Goal: Task Accomplishment & Management: Use online tool/utility

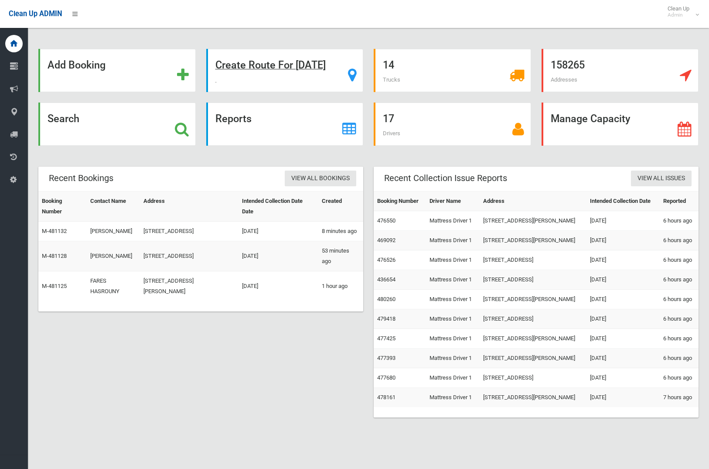
click at [271, 64] on strong "Create Route For Tomorrow" at bounding box center [271, 65] width 110 height 12
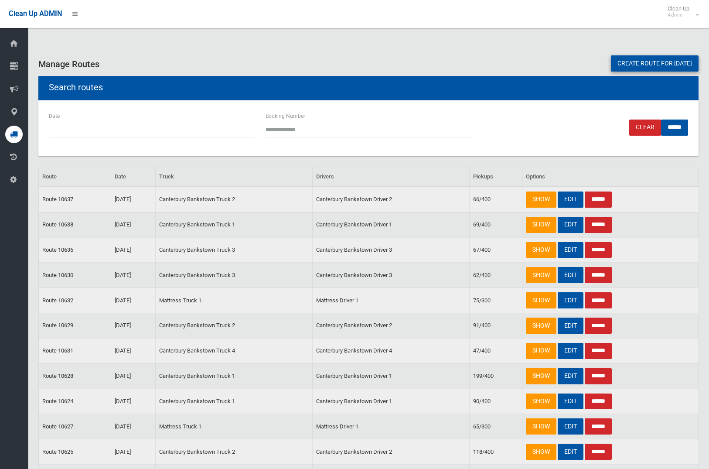
click at [628, 65] on link "Create route for tomorrow" at bounding box center [655, 63] width 88 height 16
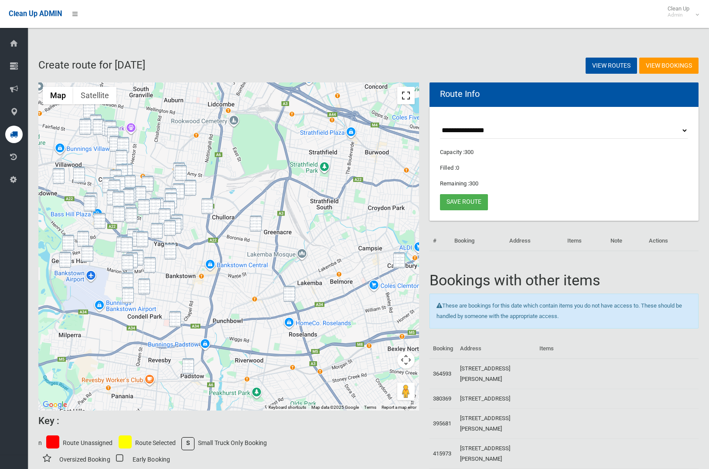
click at [404, 92] on button "Toggle fullscreen view" at bounding box center [405, 95] width 17 height 17
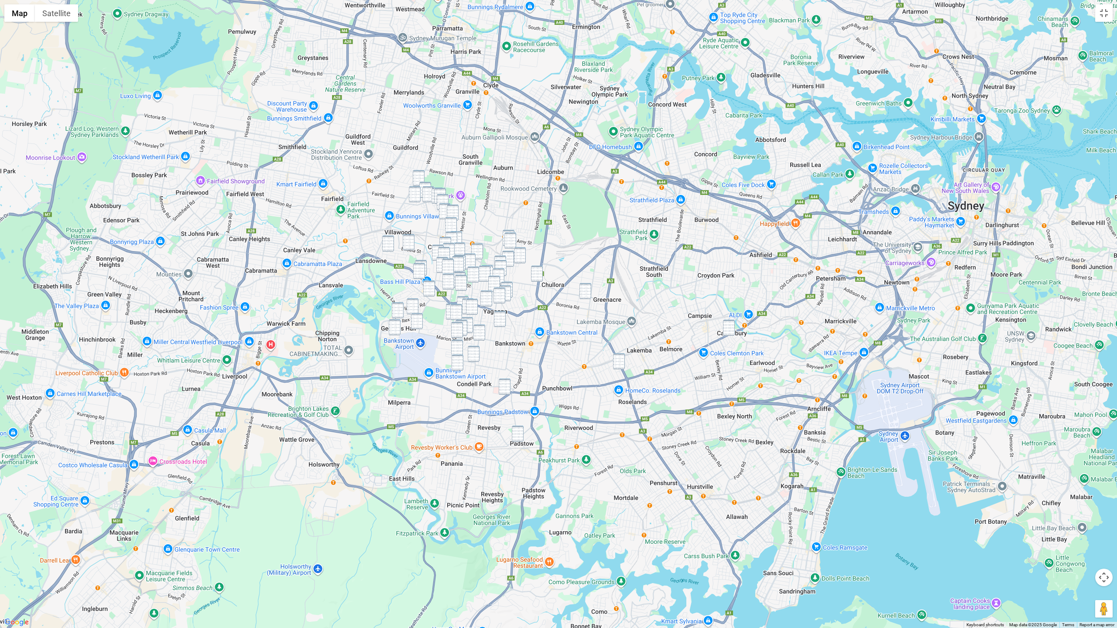
click at [517, 436] on img "115 Arab Road, PADSTOW NSW 2211" at bounding box center [518, 434] width 12 height 16
drag, startPoint x: 504, startPoint y: 386, endPoint x: 509, endPoint y: 385, distance: 5.3
click at [504, 386] on img "3 Claribel Street, BANKSTOWN NSW 2200" at bounding box center [505, 387] width 12 height 16
click at [618, 364] on img "18 Denman Avenue, WILEY PARK NSW 2195" at bounding box center [619, 361] width 12 height 16
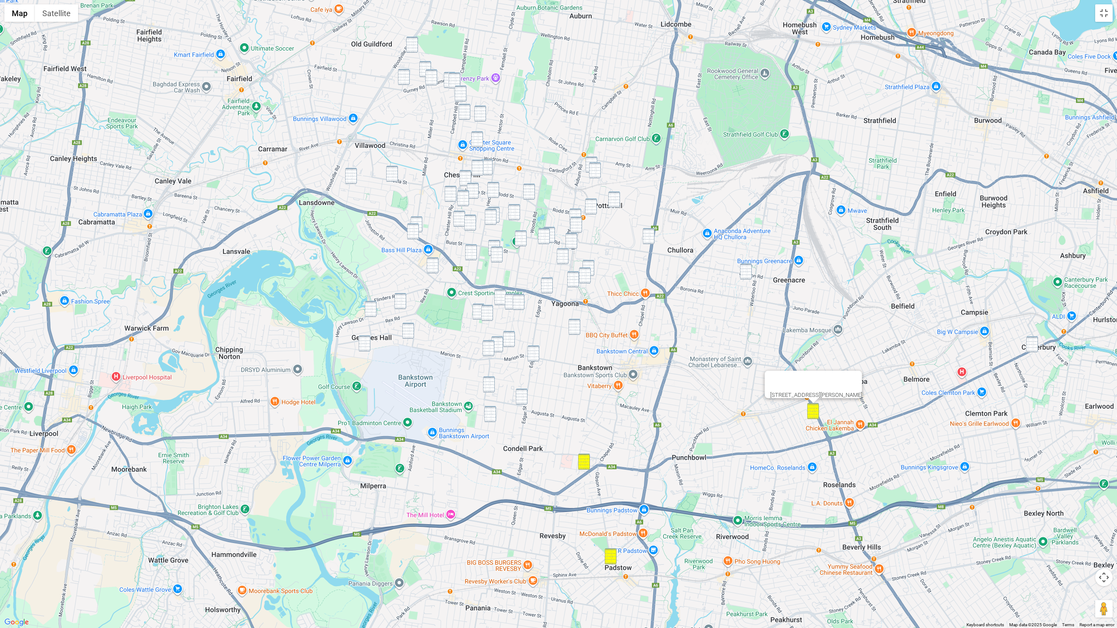
click at [398, 308] on img "4 Harden Crescent, GEORGES HALL NSW 2198" at bounding box center [400, 301] width 12 height 16
click at [370, 312] on img "13 Lentara Court, GEORGES HALL NSW 2198" at bounding box center [371, 309] width 12 height 16
drag, startPoint x: 364, startPoint y: 347, endPoint x: 369, endPoint y: 346, distance: 5.0
click at [364, 347] on img "7 Endeavour Road, GEORGES HALL NSW 2198" at bounding box center [365, 344] width 12 height 16
drag, startPoint x: 410, startPoint y: 339, endPoint x: 425, endPoint y: 303, distance: 39.3
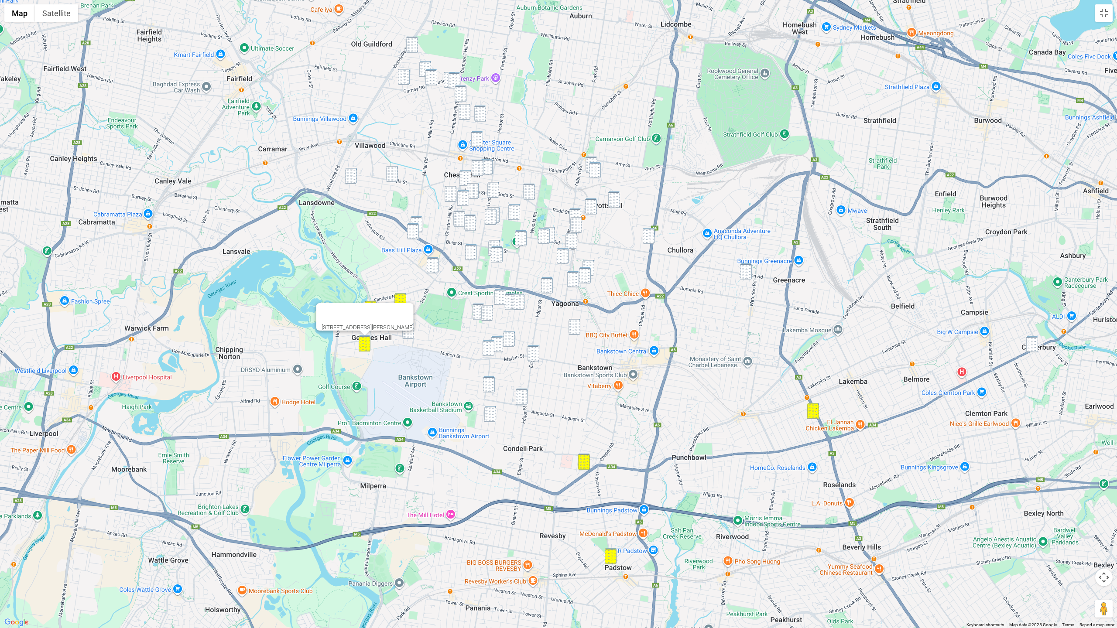
click at [410, 339] on div "7 Endeavour Road, GEORGES HALL NSW 2198" at bounding box center [558, 314] width 1117 height 628
drag, startPoint x: 412, startPoint y: 44, endPoint x: 418, endPoint y: 63, distance: 19.5
click at [412, 44] on img "24a Barbers Road, CHESTER HILL NSW 2162" at bounding box center [412, 45] width 12 height 16
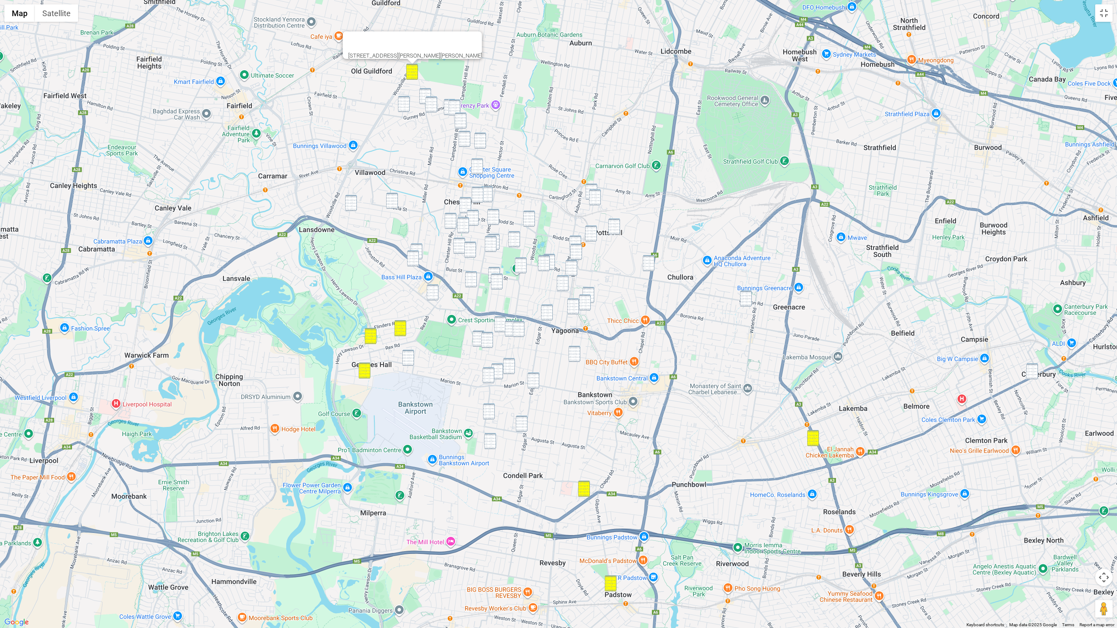
click at [426, 95] on img "61 Miller Road, CHESTER HILL NSW 2162" at bounding box center [425, 96] width 12 height 16
drag, startPoint x: 431, startPoint y: 104, endPoint x: 422, endPoint y: 105, distance: 9.2
click at [431, 105] on img "51 Gurney Road, CHESTER HILL NSW 2162" at bounding box center [431, 104] width 12 height 16
click at [408, 106] on img "6 St Pauls Place, CHESTER HILL NSW 2162" at bounding box center [404, 104] width 12 height 16
click at [445, 107] on img "7b Treloar Crescent, CHESTER HILL NSW 2162" at bounding box center [450, 107] width 12 height 16
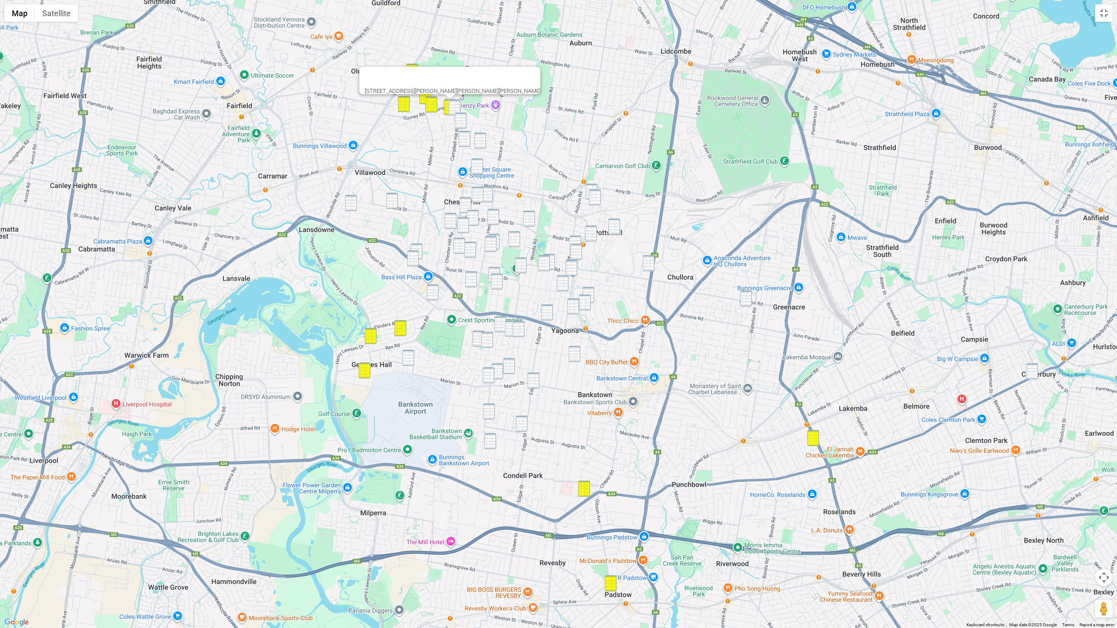
drag, startPoint x: 452, startPoint y: 107, endPoint x: 456, endPoint y: 110, distance: 5.1
click at [452, 107] on img "53 Woodland Road, CHESTER HILL NSW 2162" at bounding box center [455, 107] width 12 height 16
drag, startPoint x: 458, startPoint y: 120, endPoint x: 462, endPoint y: 129, distance: 10.4
click at [459, 120] on img "17 Campbell Hill Road, CHESTER HILL NSW 2162" at bounding box center [461, 121] width 12 height 16
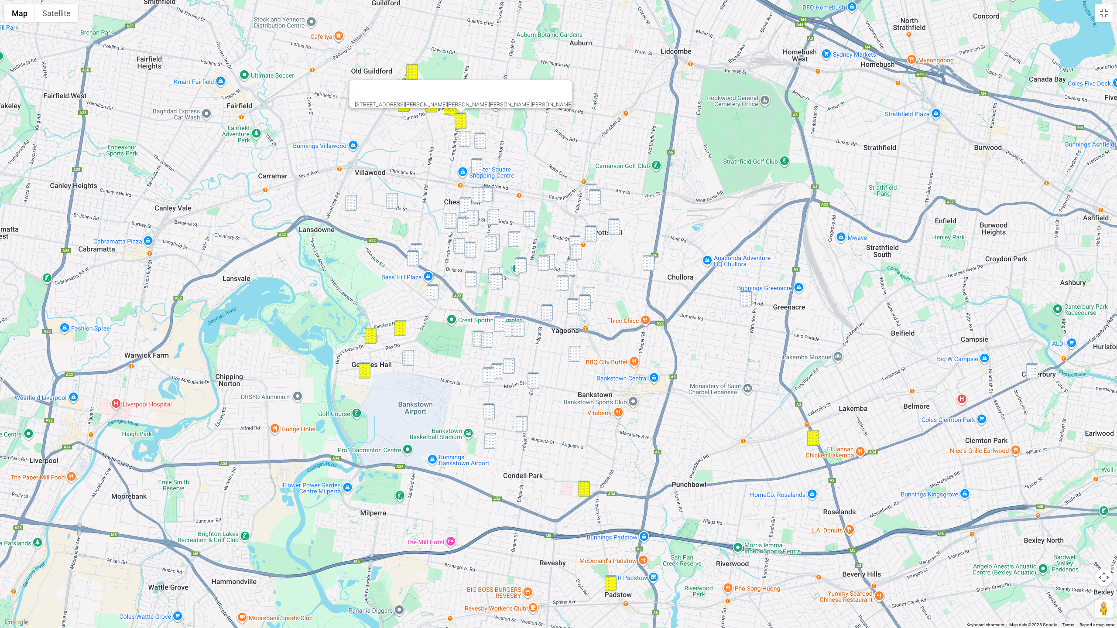
drag, startPoint x: 463, startPoint y: 134, endPoint x: 475, endPoint y: 137, distance: 12.8
click at [463, 134] on img "72 Esme Avenue, CHESTER HILL NSW 2162" at bounding box center [465, 139] width 12 height 16
click at [483, 140] on img "48 Esme Avenue, CHESTER HILL NSW 2162" at bounding box center [480, 141] width 12 height 16
click at [356, 202] on img "1/5 Derribong Street, VILLAWOOD NSW 2163" at bounding box center [351, 203] width 12 height 16
click at [403, 202] on div "1/5 Derribong Street, VILLAWOOD NSW 2163" at bounding box center [558, 314] width 1117 height 628
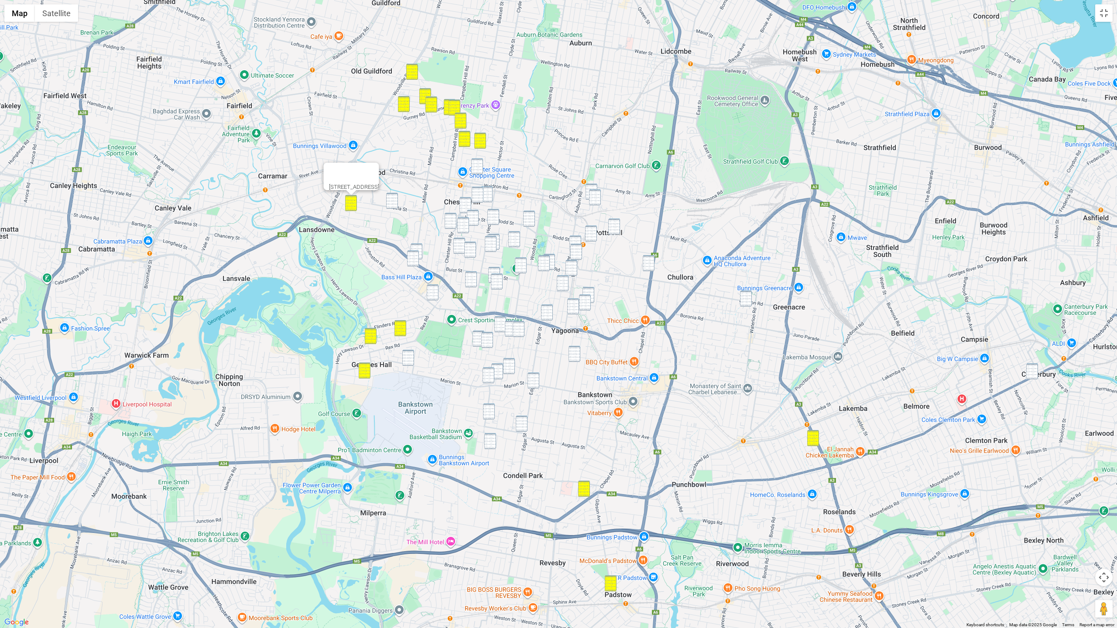
click at [394, 202] on img "53 Biloela Street, VILLAWOOD NSW 2163" at bounding box center [392, 201] width 12 height 16
click at [480, 168] on img "12 Grevillea Road, CHESTER HILL NSW 2162" at bounding box center [477, 166] width 12 height 16
click at [482, 195] on img "78 Proctor Parade, CHESTER HILL NSW 2162" at bounding box center [478, 195] width 12 height 16
drag, startPoint x: 487, startPoint y: 195, endPoint x: 480, endPoint y: 198, distance: 7.4
click at [487, 195] on img "7 Judith Street, CHESTER HILL NSW 2162" at bounding box center [487, 194] width 12 height 16
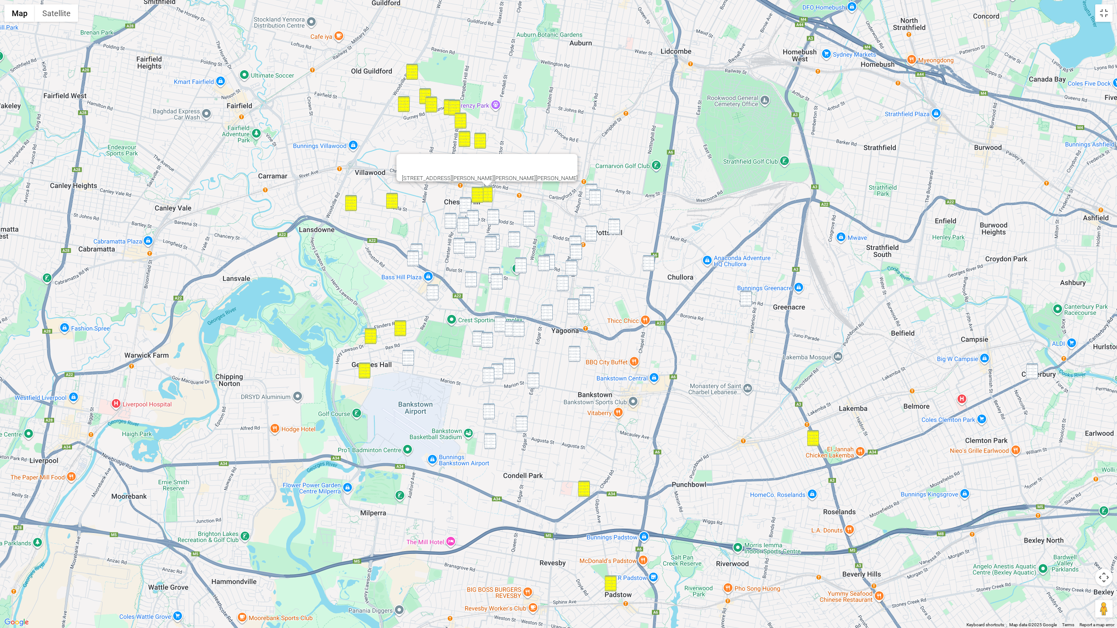
drag, startPoint x: 465, startPoint y: 204, endPoint x: 467, endPoint y: 209, distance: 5.5
click at [465, 204] on img "7 Nyora Street, CHESTER HILL NSW 2162" at bounding box center [465, 205] width 12 height 16
click at [469, 211] on img "14 Joan Street, CHESTER HILL NSW 2162" at bounding box center [473, 218] width 12 height 16
drag, startPoint x: 452, startPoint y: 216, endPoint x: 456, endPoint y: 218, distance: 4.6
click at [452, 217] on img "83 Mc Clelland Street, CHESTER HILL NSW 2162" at bounding box center [451, 221] width 12 height 16
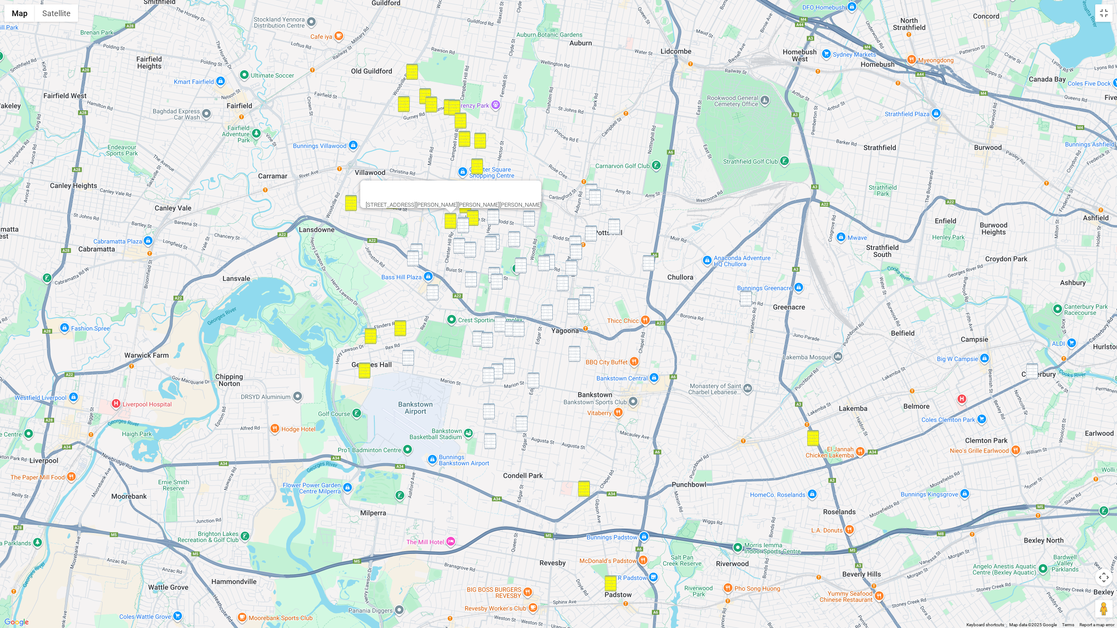
click at [462, 221] on img "29 Bambridge Street, CHESTER HILL NSW 2162" at bounding box center [463, 225] width 12 height 16
click at [468, 222] on img "29 Bambridge Street, CHESTER HILL NSW 2162" at bounding box center [464, 225] width 12 height 16
click at [421, 246] on img "315 Miller Road, BASS HILL NSW 2197" at bounding box center [417, 251] width 12 height 16
drag, startPoint x: 413, startPoint y: 257, endPoint x: 422, endPoint y: 264, distance: 11.5
click at [413, 257] on img "7 Beechwood Place, BASS HILL NSW 2197" at bounding box center [414, 258] width 12 height 16
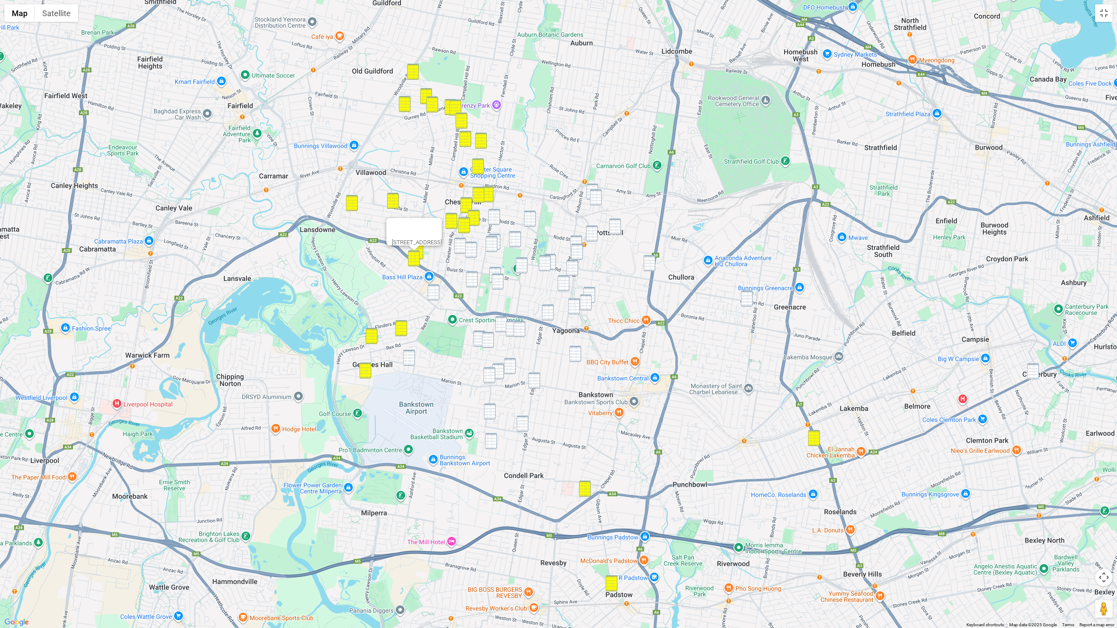
click at [496, 216] on img "203 Rodd Street, SEFTON NSW 2162" at bounding box center [494, 217] width 12 height 16
click at [593, 187] on img "14 Bagdad Street, REGENTS PARK NSW 2143" at bounding box center [592, 192] width 12 height 16
drag, startPoint x: 595, startPoint y: 195, endPoint x: 576, endPoint y: 209, distance: 23.8
click at [595, 195] on img "31 Bagdad Street, REGENTS PARK NSW 2143" at bounding box center [596, 197] width 12 height 16
click at [528, 225] on img "45 Rose Street, SEFTON NSW 2162" at bounding box center [530, 219] width 12 height 16
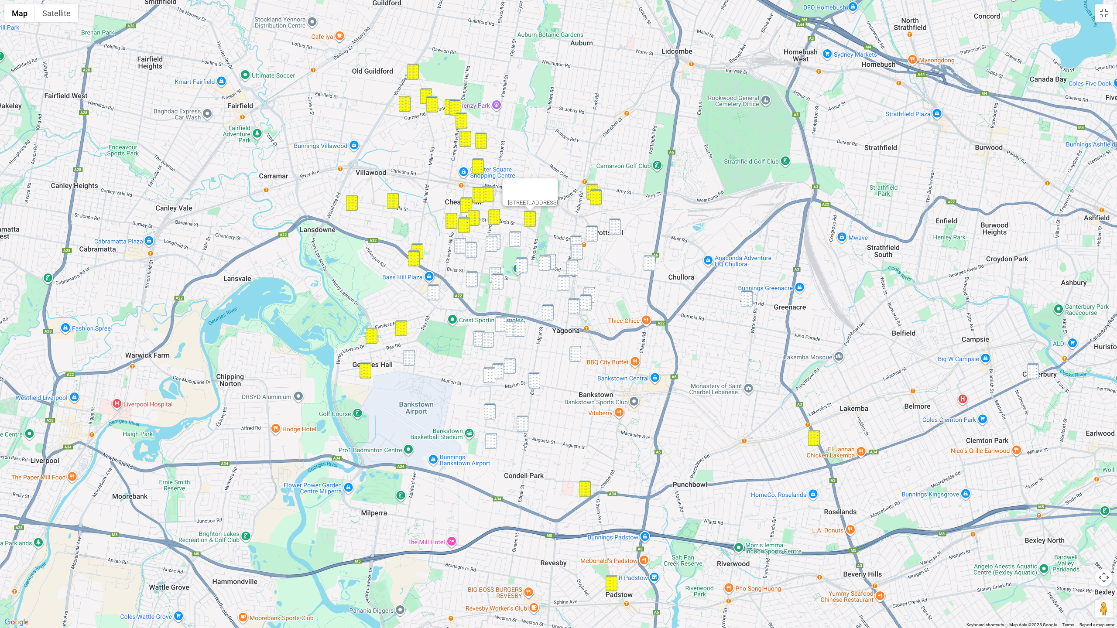
click at [510, 243] on img "4 Palmer Street, SEFTON NSW 2162" at bounding box center [515, 239] width 12 height 16
click at [498, 239] on img "32 Morella Avenue, SEFTON NSW 2162" at bounding box center [495, 242] width 12 height 16
click at [491, 241] on img "43 Morella Avenue, SEFTON NSW 2162" at bounding box center [492, 244] width 12 height 16
click at [475, 250] on img "10 Doust Street, BASS HILL NSW 2197" at bounding box center [471, 250] width 12 height 16
click at [459, 247] on img "24 Cann Street, BASS HILL NSW 2197" at bounding box center [460, 246] width 12 height 16
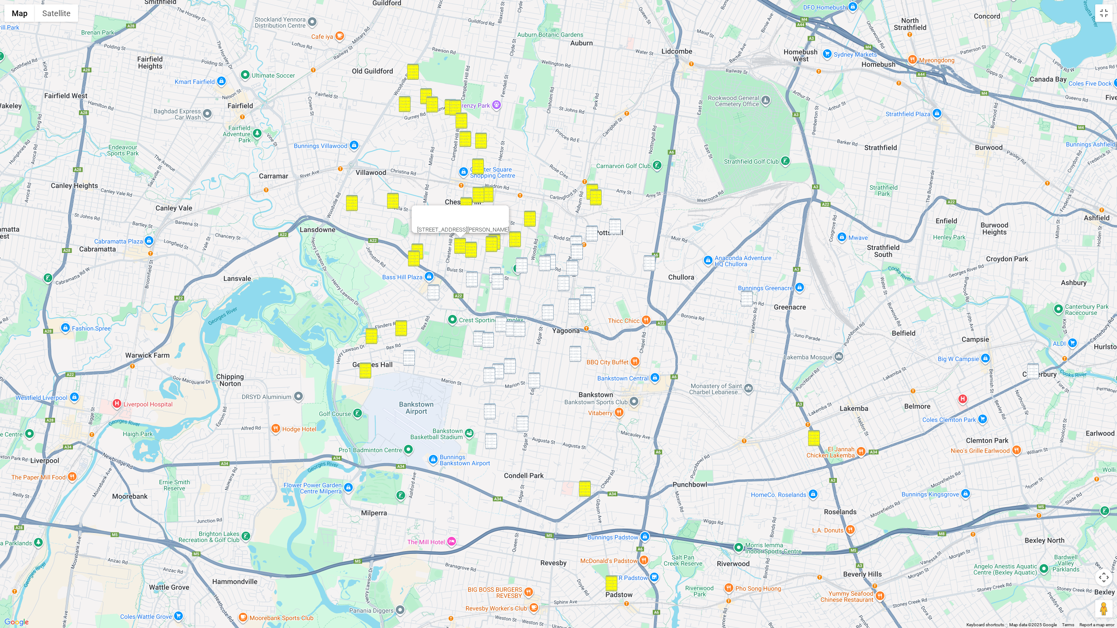
click at [620, 229] on img "40 Potts Lane, POTTS HILL NSW 2143" at bounding box center [615, 227] width 12 height 16
click at [616, 226] on img "40 Potts Lane, POTTS HILL NSW 2143" at bounding box center [615, 227] width 12 height 16
drag, startPoint x: 592, startPoint y: 236, endPoint x: 582, endPoint y: 237, distance: 10.5
click at [592, 236] on img "6 Rodd Street, BIRRONG NSW 2143" at bounding box center [592, 234] width 12 height 16
drag, startPoint x: 581, startPoint y: 237, endPoint x: 578, endPoint y: 247, distance: 10.9
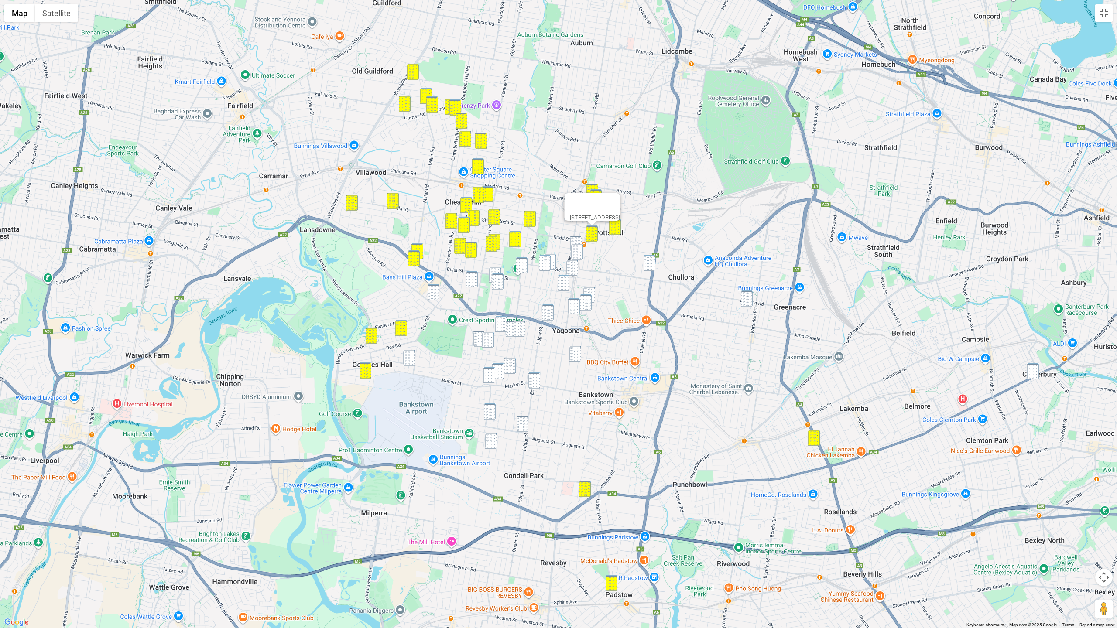
click at [581, 237] on img "9 Moller Avenue, BIRRONG NSW 2143" at bounding box center [576, 244] width 12 height 16
click at [577, 253] on img "23 Pobje Avenue, BIRRONG NSW 2143" at bounding box center [577, 252] width 12 height 16
drag, startPoint x: 651, startPoint y: 261, endPoint x: 719, endPoint y: 284, distance: 72.6
click at [651, 261] on img "120 Rookwood Road, YAGOONA NSW 2199" at bounding box center [650, 263] width 12 height 16
drag, startPoint x: 752, startPoint y: 296, endPoint x: 667, endPoint y: 286, distance: 85.6
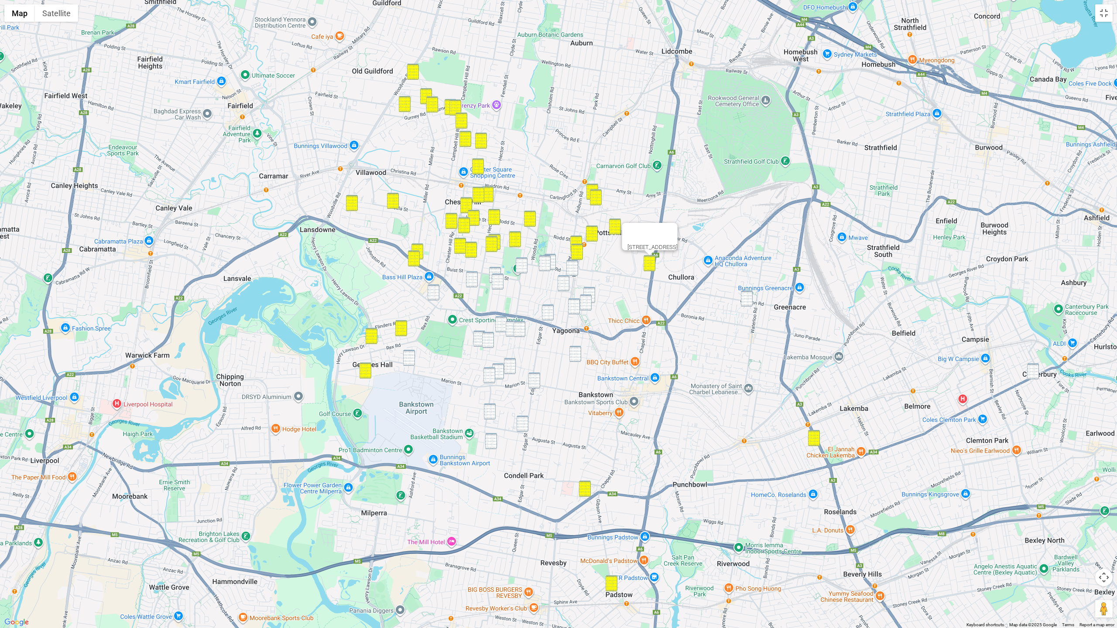
click at [709, 296] on img "13A Jacqueline Crescent, GREENACRE NSW 2190" at bounding box center [747, 299] width 12 height 16
drag, startPoint x: 552, startPoint y: 254, endPoint x: 549, endPoint y: 257, distance: 4.9
click at [552, 254] on img "9 Ferrier Road, YAGOONA NSW 2199" at bounding box center [550, 262] width 12 height 16
click at [547, 259] on img "127 Gascoigne Road, YAGOONA NSW 2199" at bounding box center [545, 263] width 12 height 16
click at [572, 267] on img "204 Auburn Road, YAGOONA NSW 2199" at bounding box center [572, 268] width 12 height 16
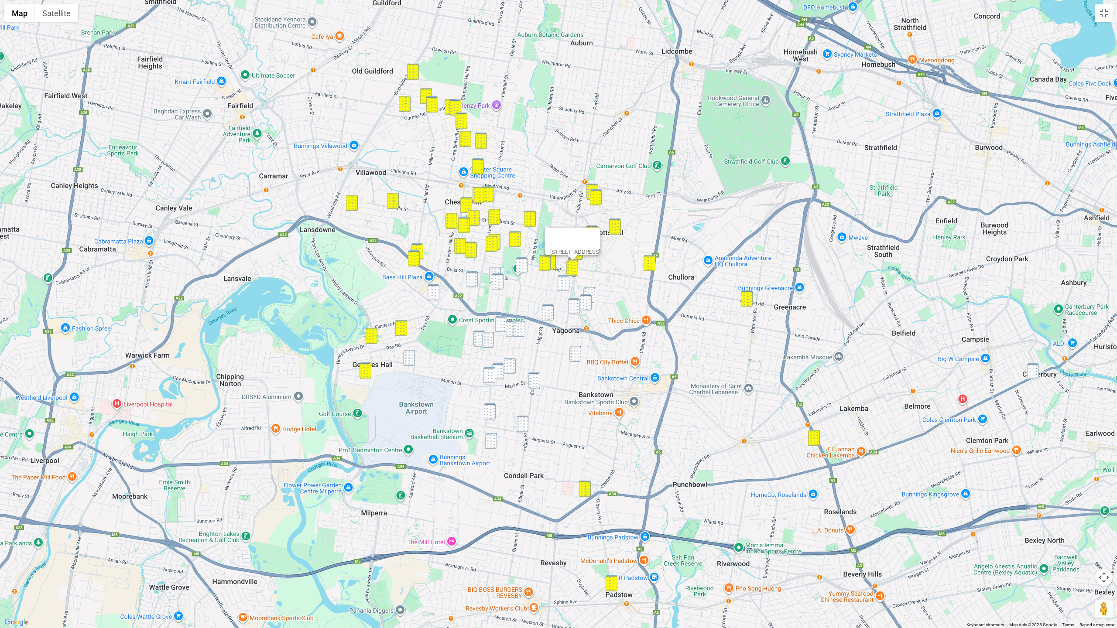
drag, startPoint x: 562, startPoint y: 282, endPoint x: 580, endPoint y: 290, distance: 19.1
click at [562, 283] on img "19 Mc Mahon Road, YAGOONA NSW 2199" at bounding box center [564, 283] width 12 height 16
drag, startPoint x: 591, startPoint y: 291, endPoint x: 588, endPoint y: 298, distance: 7.6
click at [591, 291] on img "235 Cooper Road, YAGOONA NSW 2199" at bounding box center [589, 295] width 12 height 16
drag, startPoint x: 588, startPoint y: 299, endPoint x: 578, endPoint y: 298, distance: 9.7
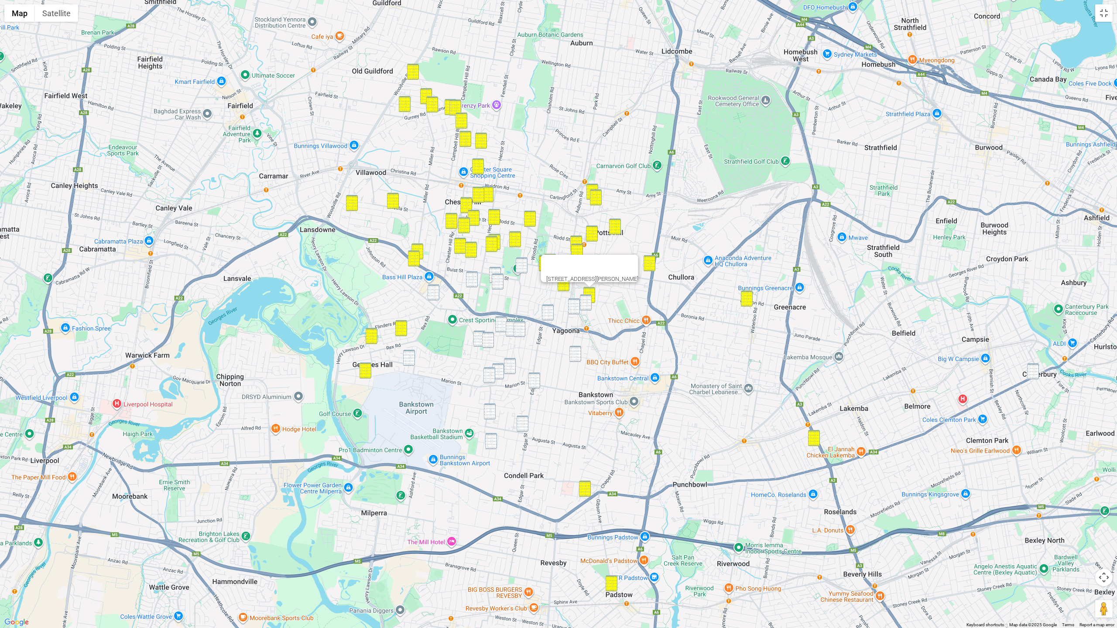
click at [588, 299] on img "164 Cooper Road, YAGOONA NSW 2199" at bounding box center [586, 303] width 12 height 16
click at [497, 270] on img "19 Australia Street, BASS HILL NSW 2197" at bounding box center [495, 275] width 12 height 16
drag, startPoint x: 518, startPoint y: 268, endPoint x: 514, endPoint y: 271, distance: 5.7
click at [518, 268] on img "1/139 Rose Street, YAGOONA NSW 2199" at bounding box center [522, 265] width 12 height 16
drag, startPoint x: 500, startPoint y: 280, endPoint x: 485, endPoint y: 281, distance: 14.4
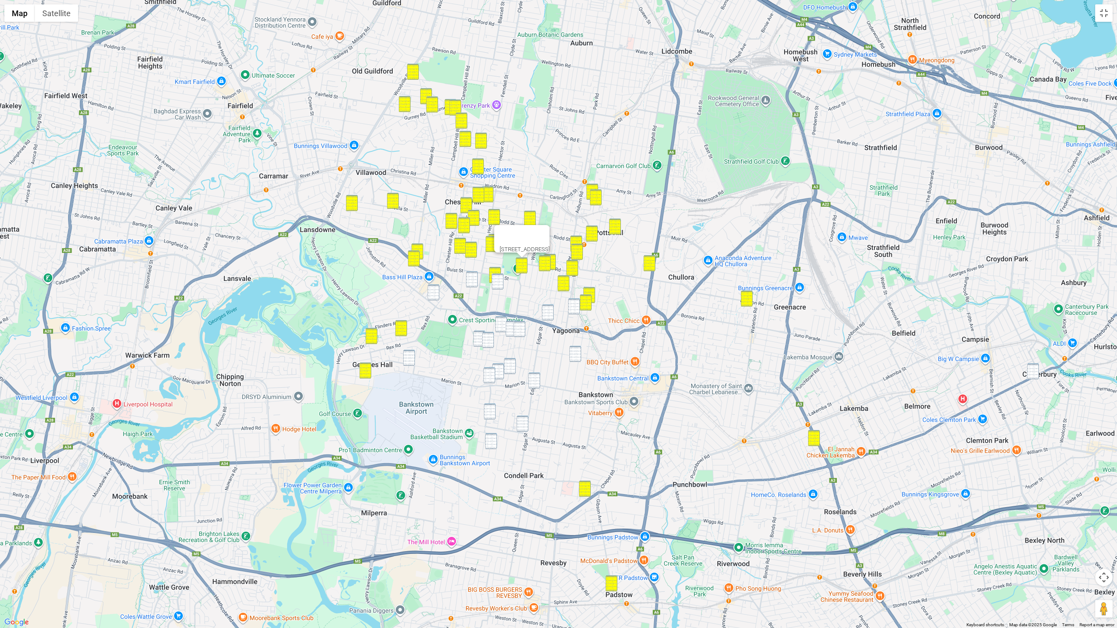
click at [500, 280] on img "34 Hood Street, YAGOONA NSW 2199" at bounding box center [498, 282] width 12 height 16
drag, startPoint x: 474, startPoint y: 281, endPoint x: 448, endPoint y: 291, distance: 28.0
click at [473, 282] on img "87 Robertson Road, BASS HILL NSW 2197" at bounding box center [472, 279] width 12 height 16
click at [433, 293] on img "4 Iona Place, BASS HILL NSW 2197" at bounding box center [434, 292] width 12 height 16
drag, startPoint x: 412, startPoint y: 356, endPoint x: 425, endPoint y: 356, distance: 12.2
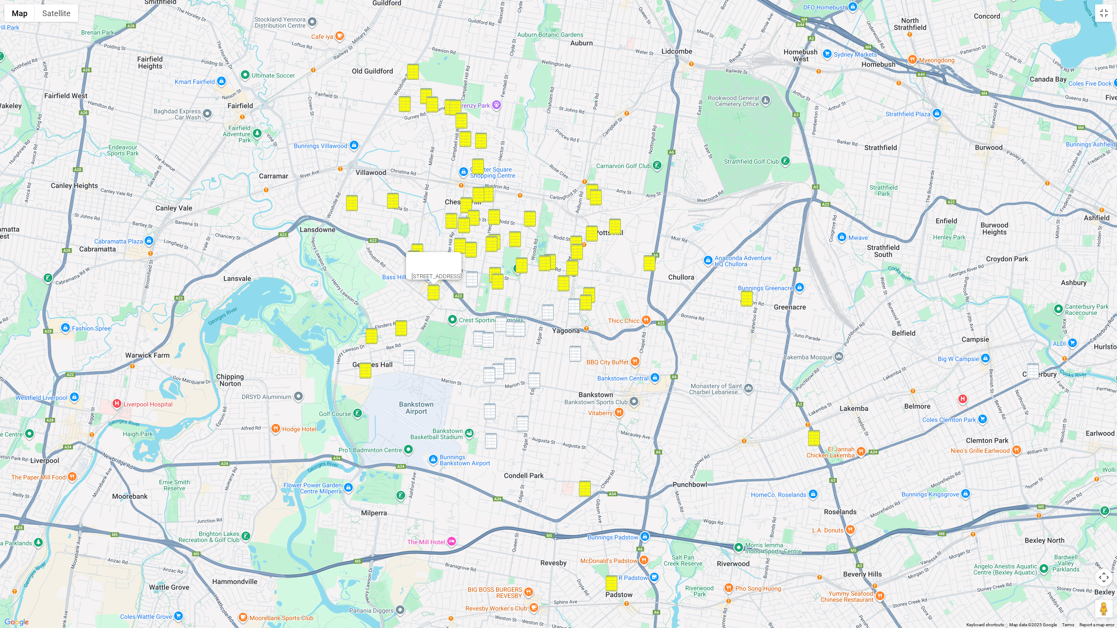
click at [413, 356] on img "131 Birdwood Road, GEORGES HALL NSW 2198" at bounding box center [409, 358] width 12 height 16
click at [479, 340] on img "7 Leighdon Street, BASS HILL NSW 2197" at bounding box center [479, 339] width 12 height 16
click at [487, 341] on img "48 Horton Street, YAGOONA NSW 2199" at bounding box center [488, 340] width 12 height 16
drag, startPoint x: 499, startPoint y: 330, endPoint x: 505, endPoint y: 333, distance: 7.2
click at [499, 330] on img "29 Gregory Street, YAGOONA NSW 2199" at bounding box center [501, 324] width 12 height 16
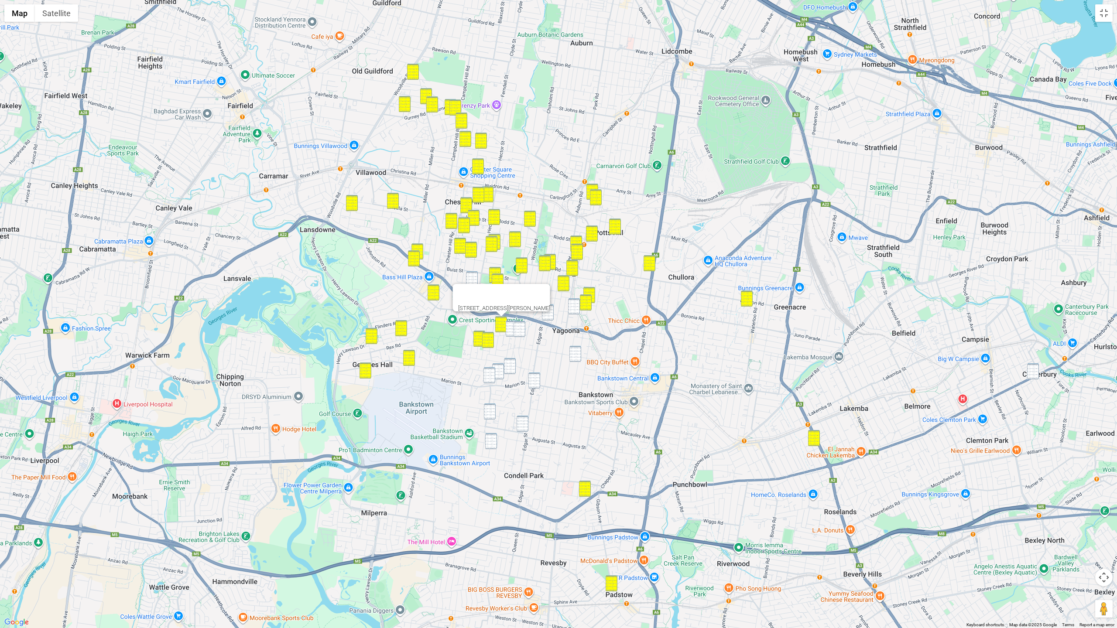
click at [510, 335] on img "23 Saltash Street, YAGOONA NSW 2199" at bounding box center [512, 329] width 12 height 16
drag, startPoint x: 520, startPoint y: 334, endPoint x: 524, endPoint y: 334, distance: 4.4
click at [520, 334] on img "22 Colechin Street, YAGOONA NSW 2199" at bounding box center [520, 329] width 12 height 16
click at [553, 321] on div "22 Colechin Street, YAGOONA NSW 2199" at bounding box center [558, 314] width 1117 height 628
click at [552, 319] on img "1/88 Wenke Crescent, YAGOONA NSW 2199" at bounding box center [548, 313] width 12 height 16
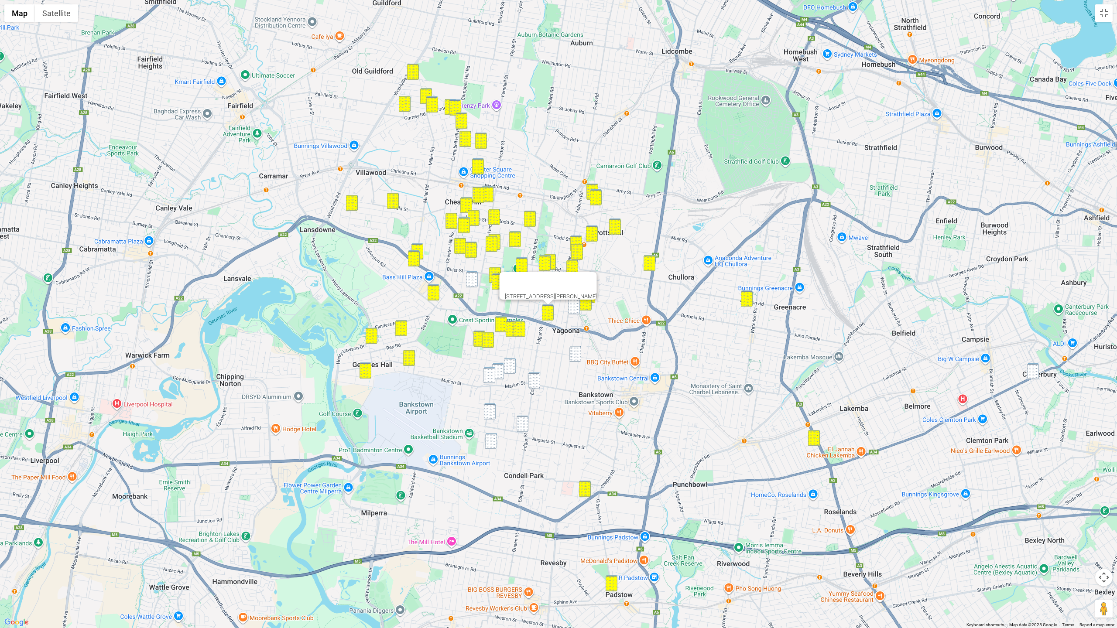
drag, startPoint x: 573, startPoint y: 308, endPoint x: 574, endPoint y: 312, distance: 4.4
click at [574, 310] on img "36 Church Road, YAGOONA NSW 2199" at bounding box center [574, 306] width 12 height 16
drag, startPoint x: 577, startPoint y: 353, endPoint x: 539, endPoint y: 357, distance: 37.7
click at [577, 353] on img "58A Highland Avenue, BANKSTOWN NSW 2200" at bounding box center [575, 354] width 12 height 16
drag, startPoint x: 511, startPoint y: 365, endPoint x: 501, endPoint y: 370, distance: 10.5
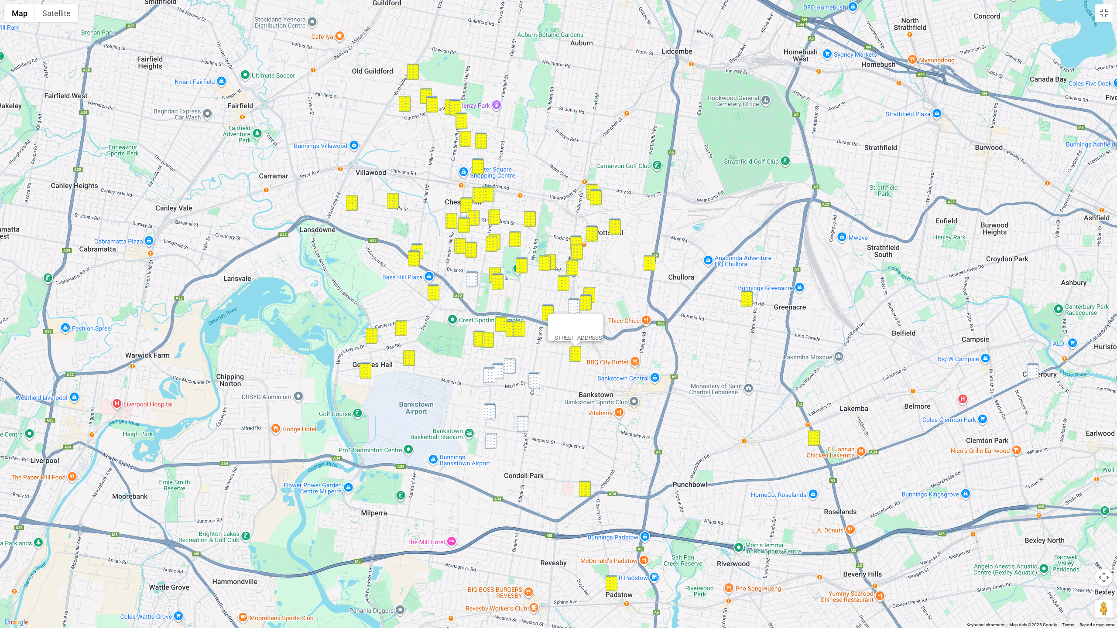
click at [510, 366] on img "16 Collins Crescent, YAGOONA NSW 2199" at bounding box center [510, 366] width 12 height 16
drag, startPoint x: 492, startPoint y: 373, endPoint x: 500, endPoint y: 373, distance: 8.3
click at [492, 373] on img "317 Marion Street, YAGOONA NSW 2199" at bounding box center [489, 375] width 12 height 16
drag, startPoint x: 500, startPoint y: 373, endPoint x: 505, endPoint y: 372, distance: 5.3
click at [500, 373] on img "10a Reliance Avenue, YAGOONA NSW 2199" at bounding box center [498, 371] width 12 height 16
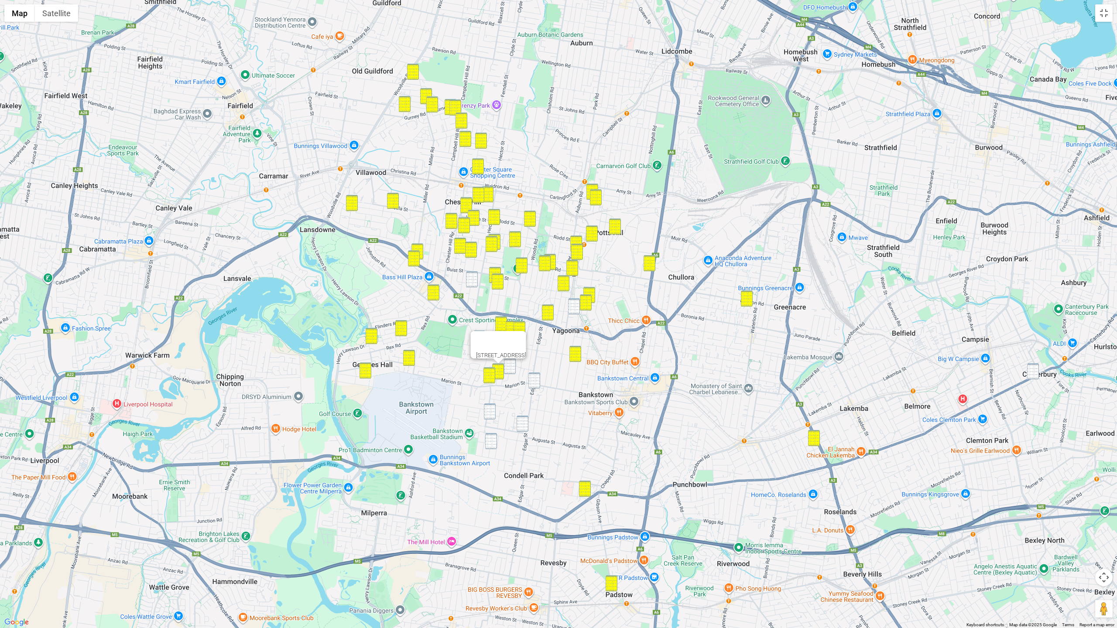
drag, startPoint x: 508, startPoint y: 370, endPoint x: 528, endPoint y: 354, distance: 25.1
click at [509, 370] on img "16 Collins Crescent, YAGOONA NSW 2199" at bounding box center [510, 366] width 12 height 16
click at [570, 301] on img "36 Church Road, YAGOONA NSW 2199" at bounding box center [574, 306] width 12 height 16
drag, startPoint x: 534, startPoint y: 378, endPoint x: 496, endPoint y: 409, distance: 48.7
click at [534, 379] on img "1/129 Edgar Street, CONDELL PARK NSW 2200" at bounding box center [534, 381] width 12 height 16
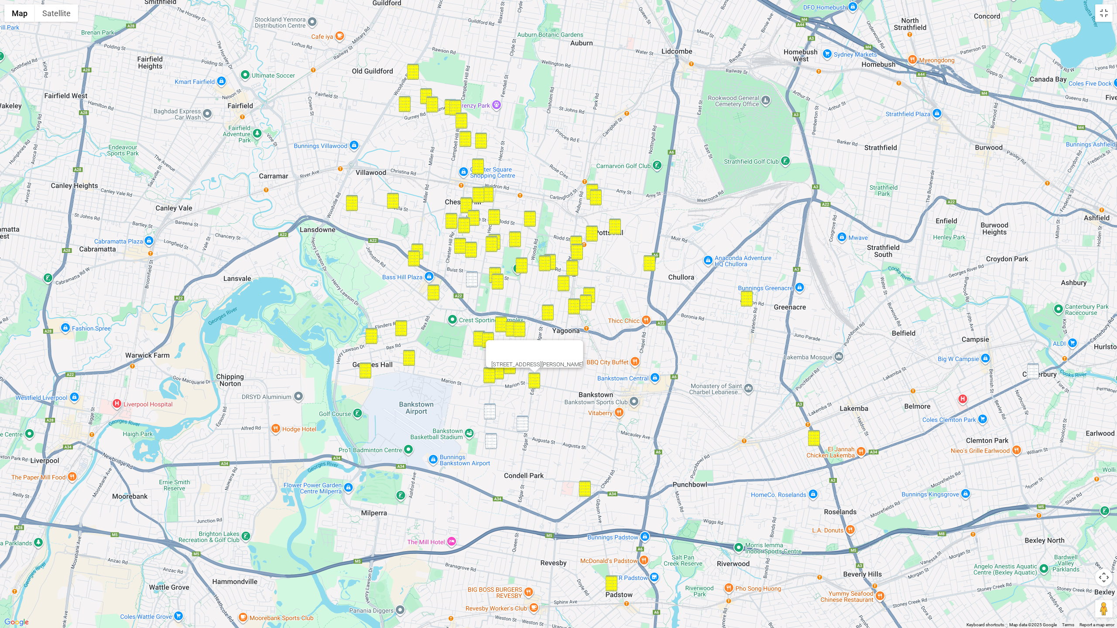
drag, startPoint x: 486, startPoint y: 411, endPoint x: 488, endPoint y: 421, distance: 10.6
click at [486, 411] on img "2/55 Manahan Street, CONDELL PARK NSW 2200" at bounding box center [490, 412] width 12 height 16
drag, startPoint x: 489, startPoint y: 440, endPoint x: 517, endPoint y: 436, distance: 28.6
click at [489, 440] on img "21 Fifth Avenue, CONDELL PARK NSW 2200" at bounding box center [491, 441] width 12 height 16
drag, startPoint x: 520, startPoint y: 425, endPoint x: 505, endPoint y: 436, distance: 19.3
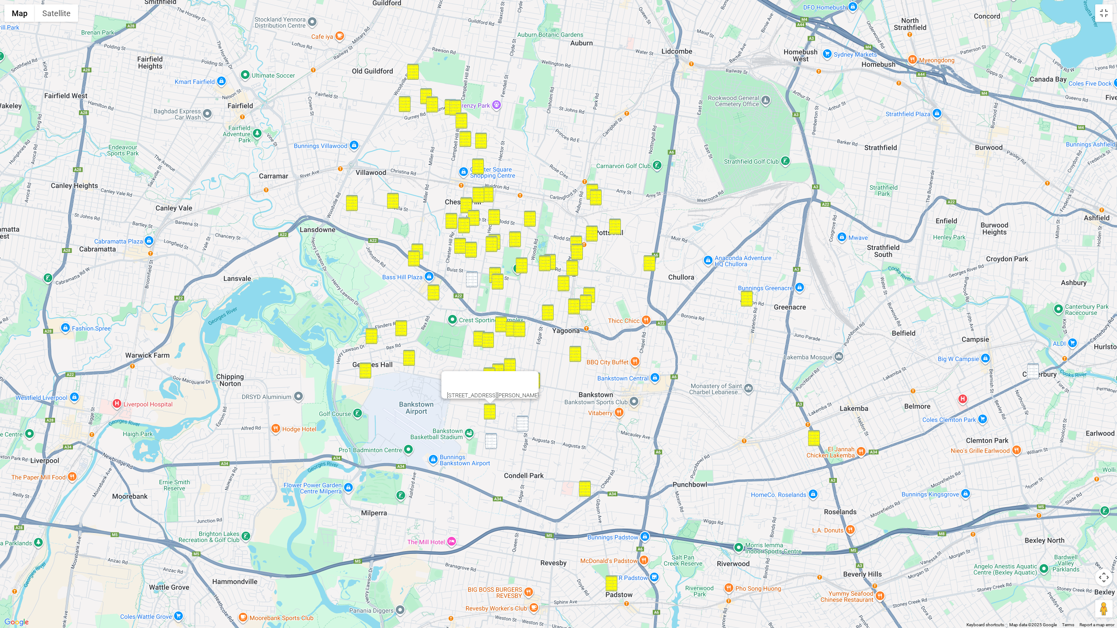
click at [520, 425] on img "2D Townsend Street, CONDELL PARK NSW 2200" at bounding box center [523, 424] width 12 height 16
click at [492, 441] on img "21 Fifth Avenue, CONDELL PARK NSW 2200" at bounding box center [491, 441] width 12 height 16
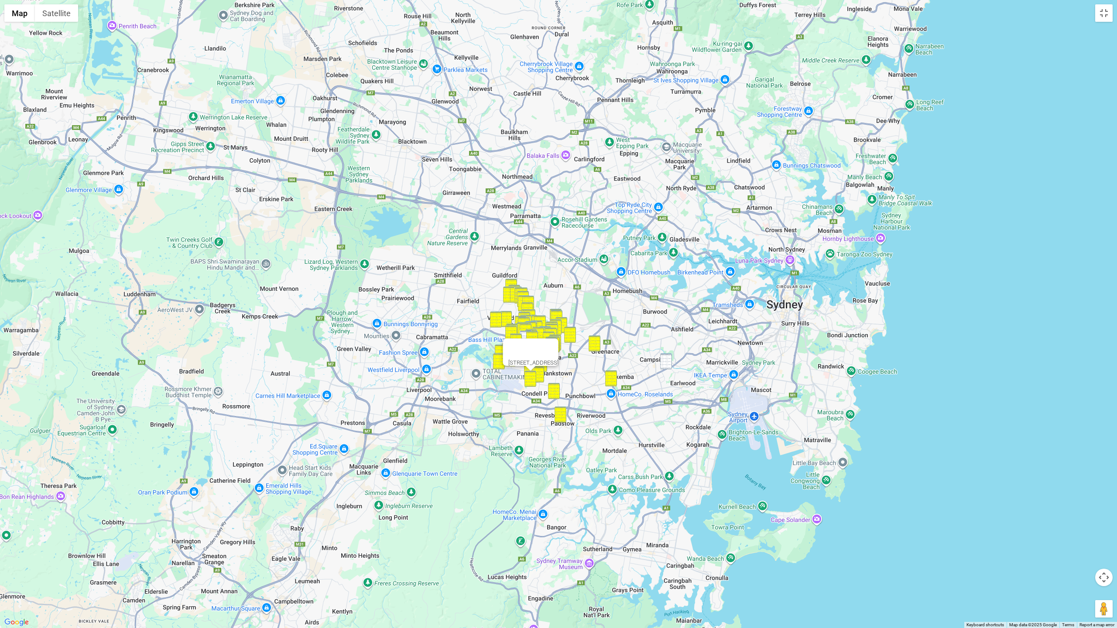
click at [558, 341] on button "Close" at bounding box center [548, 349] width 21 height 21
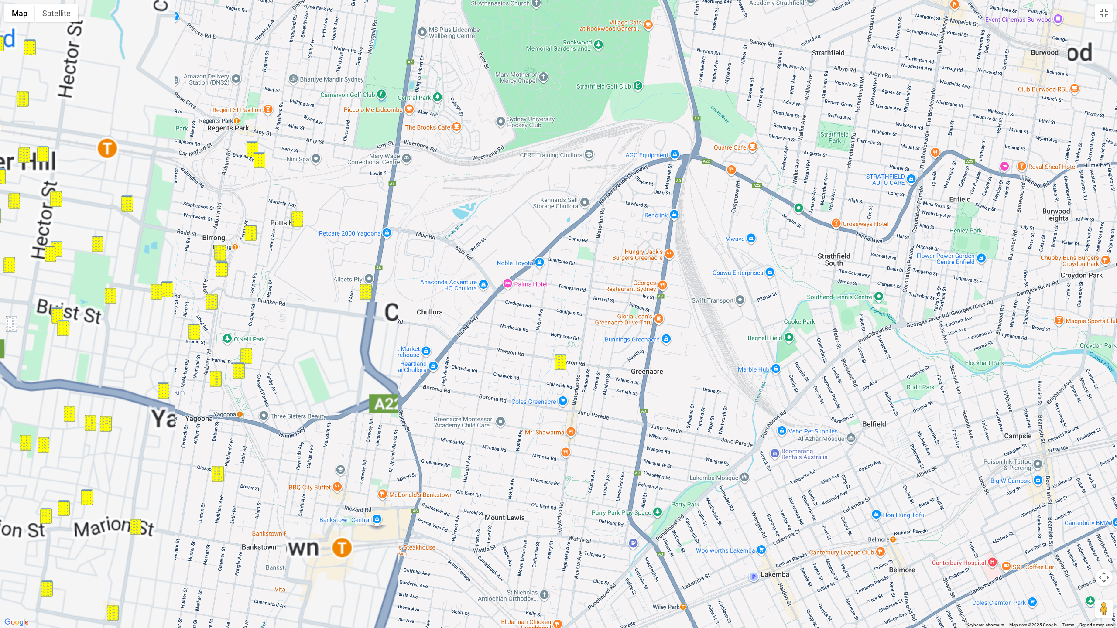
drag, startPoint x: 559, startPoint y: 325, endPoint x: 928, endPoint y: 326, distance: 368.3
click at [709, 323] on div at bounding box center [558, 314] width 1117 height 628
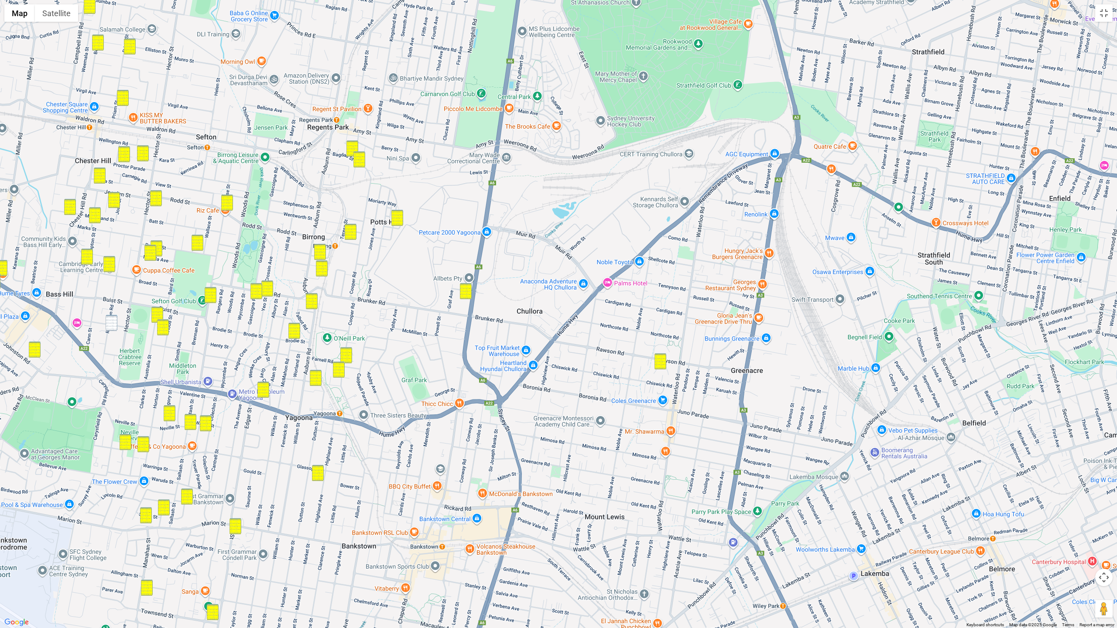
scroll to position [25, 0]
drag, startPoint x: 109, startPoint y: 328, endPoint x: 113, endPoint y: 329, distance: 4.6
click at [109, 327] on img "87 Robertson Road, BASS HILL NSW 2197" at bounding box center [112, 323] width 12 height 16
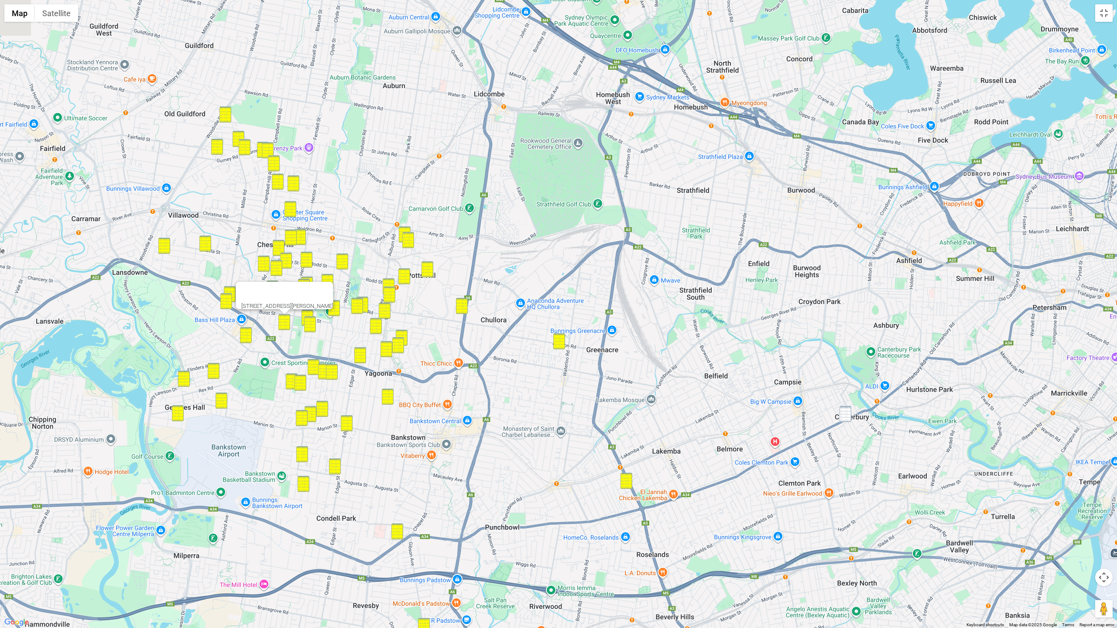
drag, startPoint x: 429, startPoint y: 339, endPoint x: 531, endPoint y: 336, distance: 102.2
click at [545, 335] on div "87 Robertson Road, BASS HILL NSW 2197" at bounding box center [558, 314] width 1117 height 628
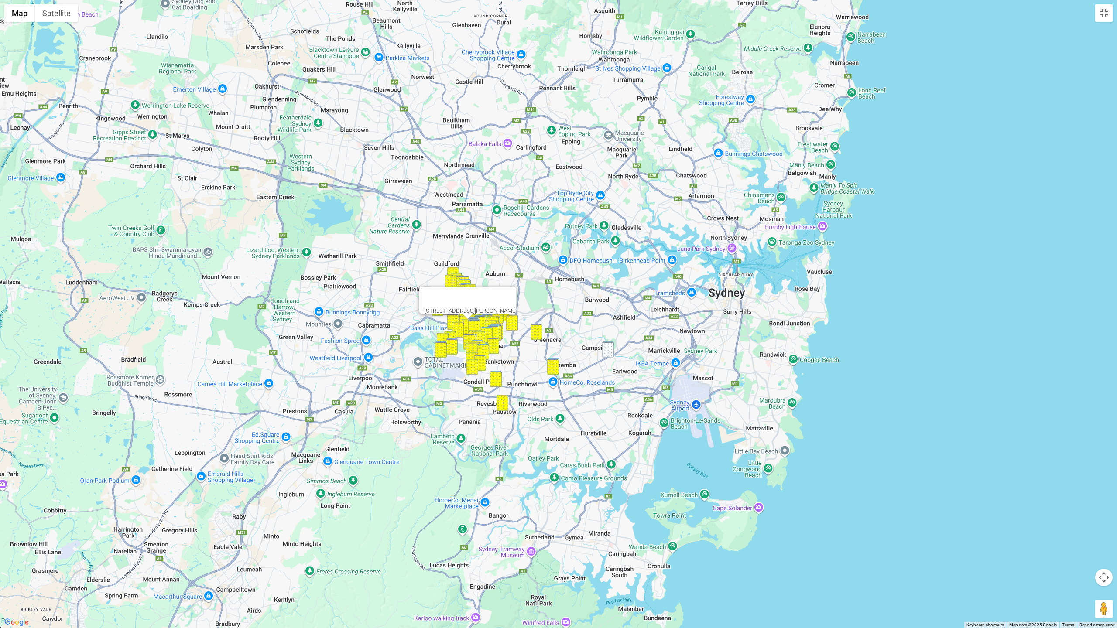
click at [509, 289] on button "Close" at bounding box center [506, 297] width 21 height 21
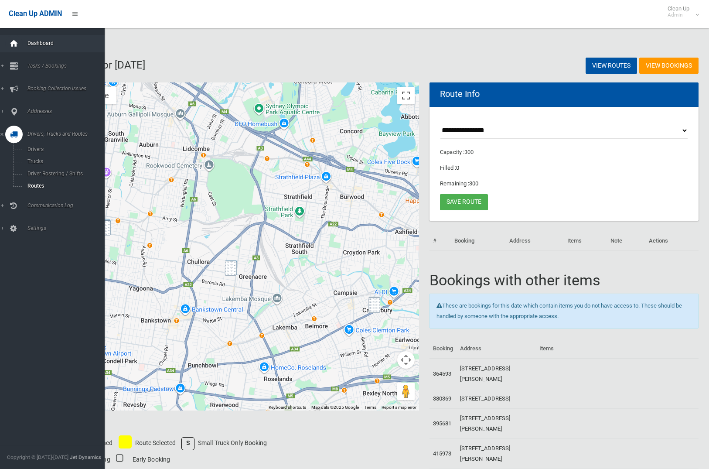
click at [7, 39] on div at bounding box center [13, 43] width 17 height 17
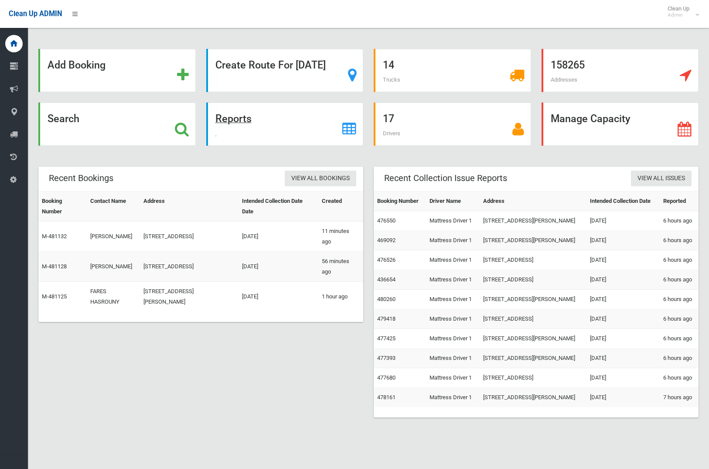
click at [213, 122] on div "Reports" at bounding box center [285, 124] width 158 height 43
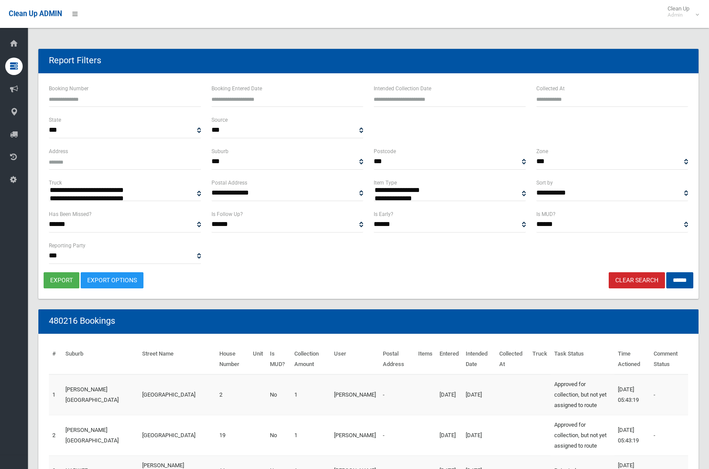
select select
type input "**********"
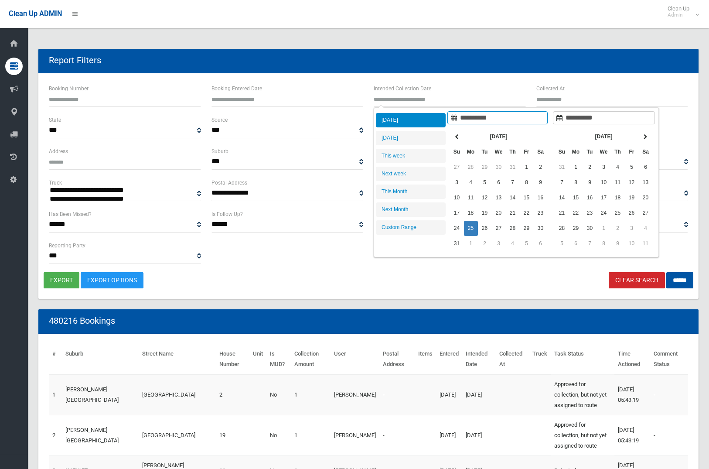
click at [447, 100] on input "text" at bounding box center [450, 99] width 152 height 16
type input "**********"
click at [428, 137] on li "[DATE]" at bounding box center [411, 138] width 70 height 14
type input "**********"
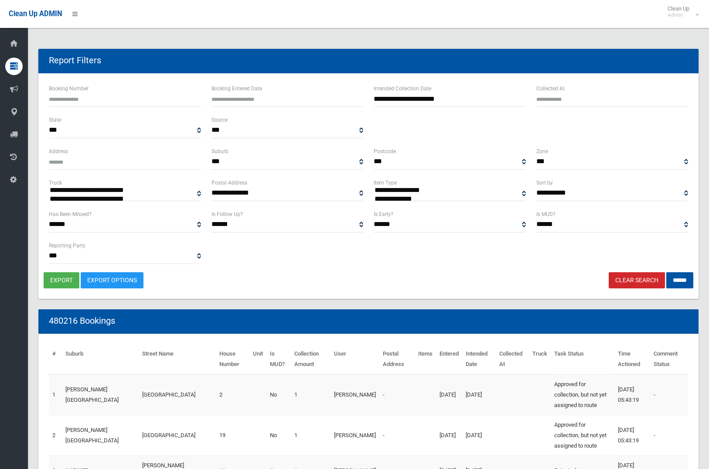
select select "**"
click at [678, 285] on input "******" at bounding box center [680, 280] width 27 height 16
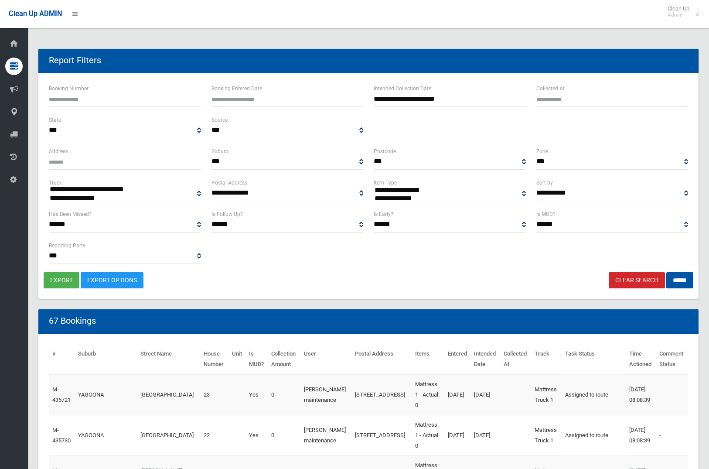
select select
click at [61, 281] on button "export" at bounding box center [62, 280] width 36 height 16
type input "**********"
click at [458, 101] on input "**********" at bounding box center [450, 99] width 152 height 16
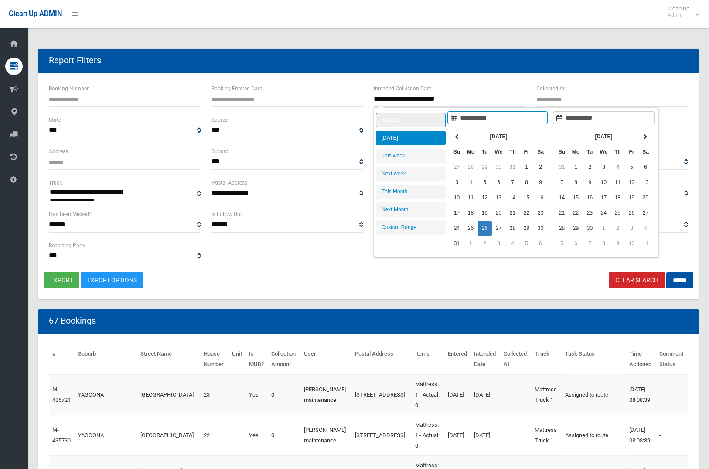
type input "**********"
click at [407, 123] on li "[DATE]" at bounding box center [411, 120] width 70 height 14
type input "**********"
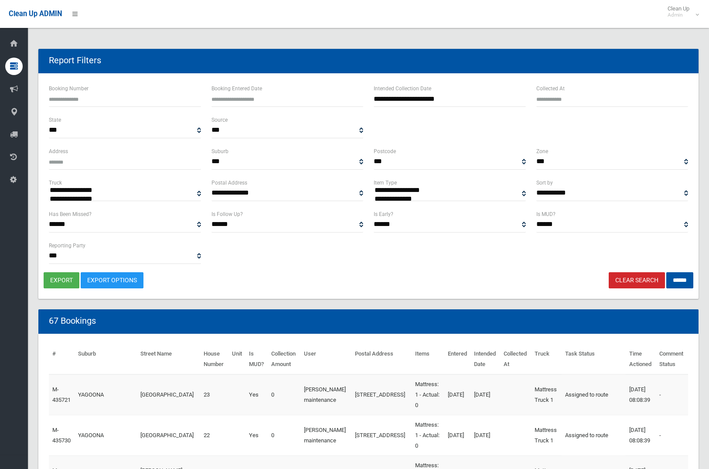
select select "**"
click at [685, 283] on input "******" at bounding box center [680, 280] width 27 height 16
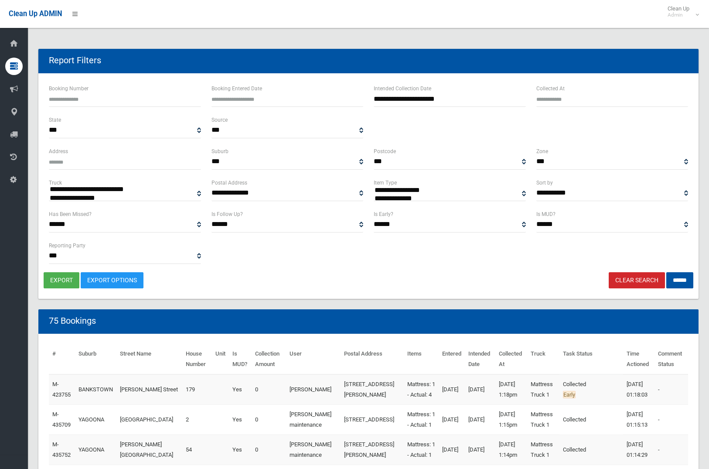
select select
click at [55, 279] on button "export" at bounding box center [62, 280] width 36 height 16
